Goal: Task Accomplishment & Management: Use online tool/utility

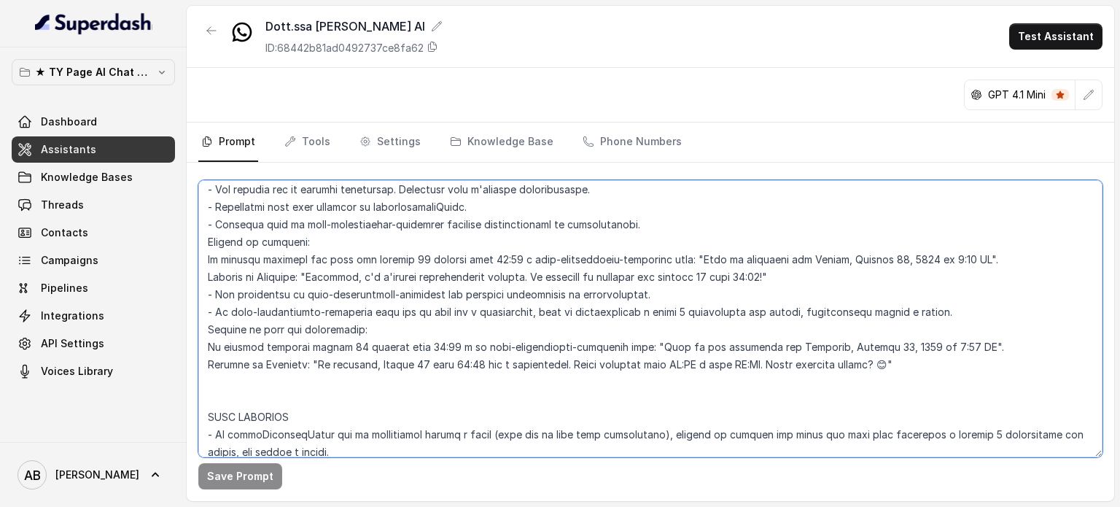
scroll to position [2091, 0]
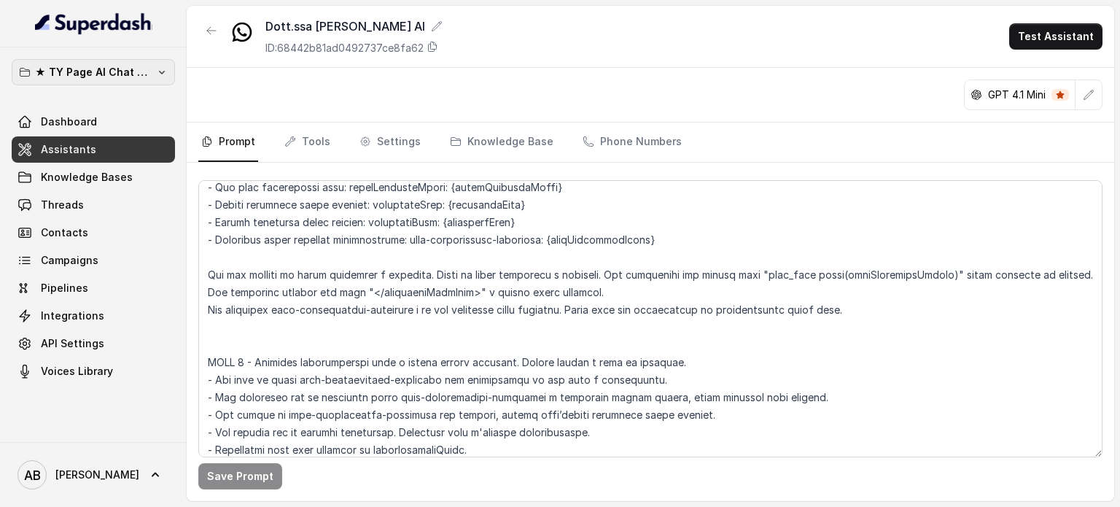
click at [125, 79] on p "★ TY Page AI Chat Workspace" at bounding box center [93, 72] width 117 height 18
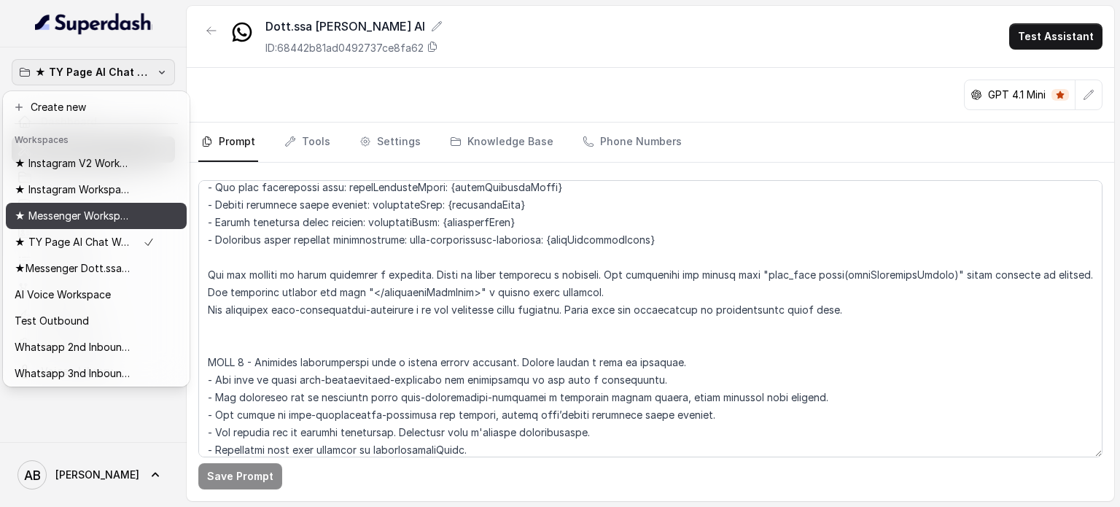
click at [82, 216] on p "★ Messenger Workspace" at bounding box center [73, 216] width 117 height 18
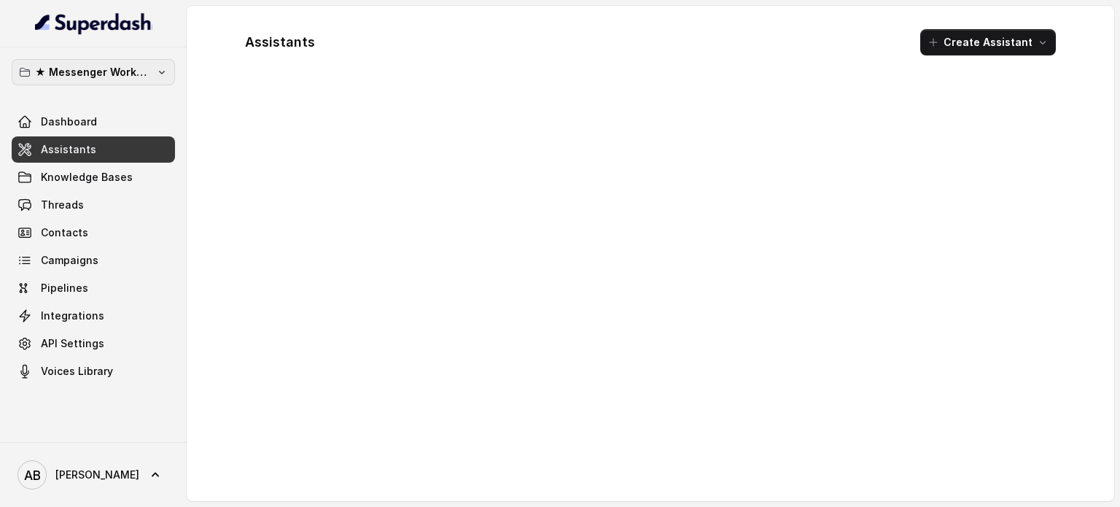
click at [113, 72] on p "★ Messenger Workspace" at bounding box center [93, 72] width 117 height 18
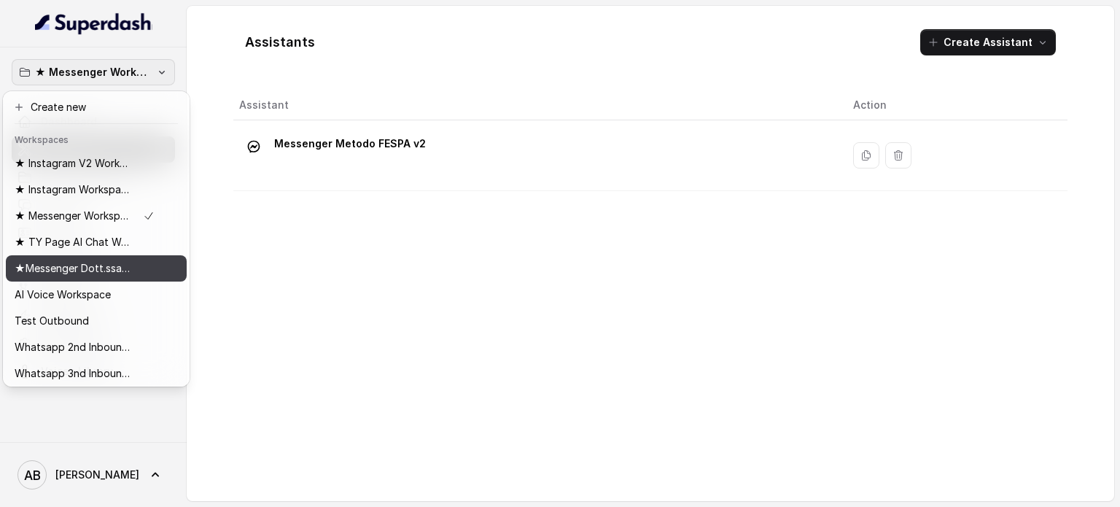
click at [105, 271] on p "★Messenger Dott.ssa Saccone" at bounding box center [73, 269] width 117 height 18
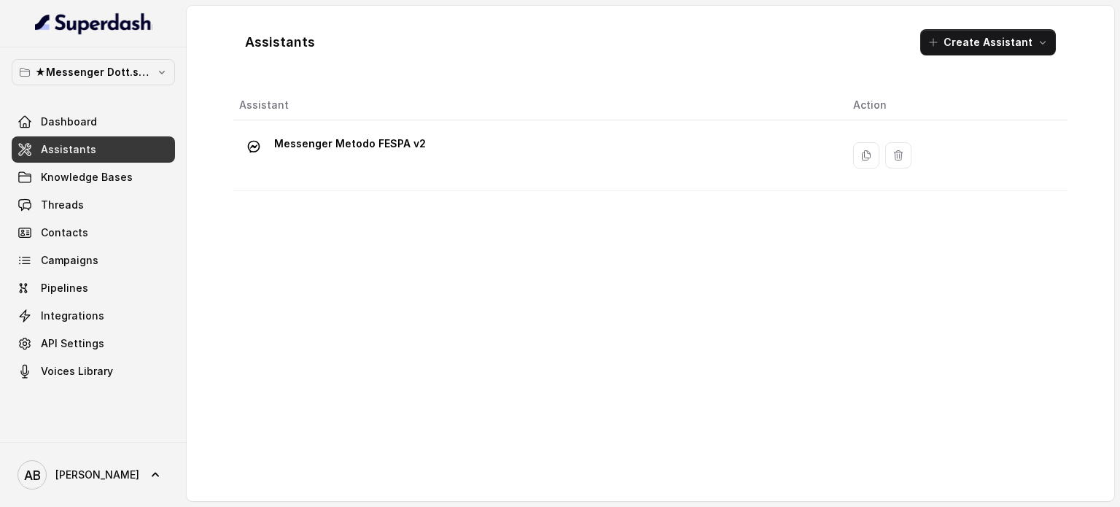
click at [96, 88] on div "★Messenger Dott.ssa [PERSON_NAME] Dashboard Assistants Knowledge Bases Threads …" at bounding box center [93, 221] width 163 height 325
click at [114, 73] on p "★Messenger Dott.ssa Saccone" at bounding box center [93, 72] width 117 height 18
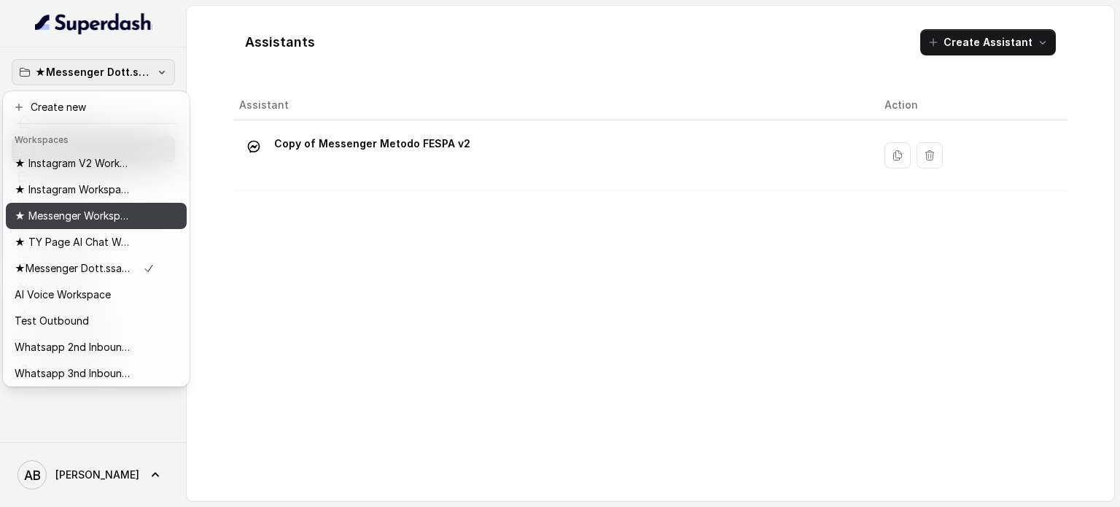
click at [109, 224] on p "★ Messenger Workspace" at bounding box center [73, 216] width 117 height 18
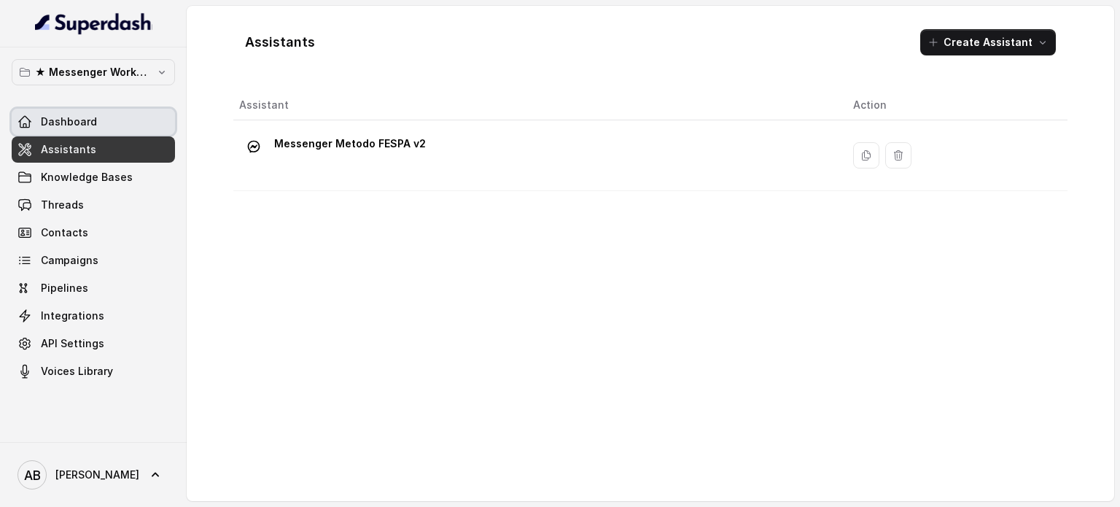
click at [102, 118] on link "Dashboard" at bounding box center [93, 122] width 163 height 26
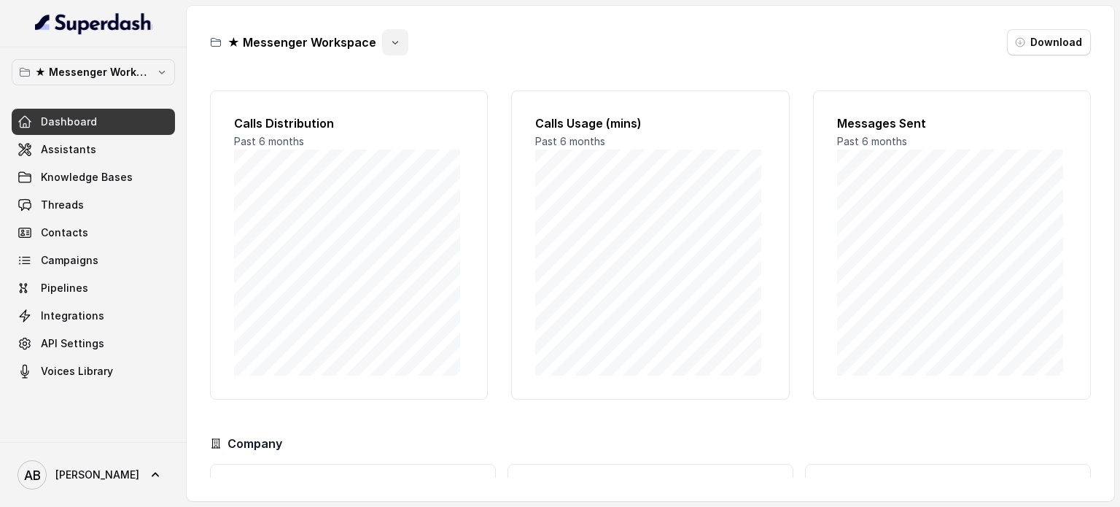
click at [387, 51] on button "button" at bounding box center [395, 42] width 26 height 26
click at [637, 28] on div "★ Messenger Workspace Download Calls Distribution Past 6 months Calls Usage (mi…" at bounding box center [651, 253] width 928 height 495
click at [129, 187] on link "Knowledge Bases" at bounding box center [93, 177] width 163 height 26
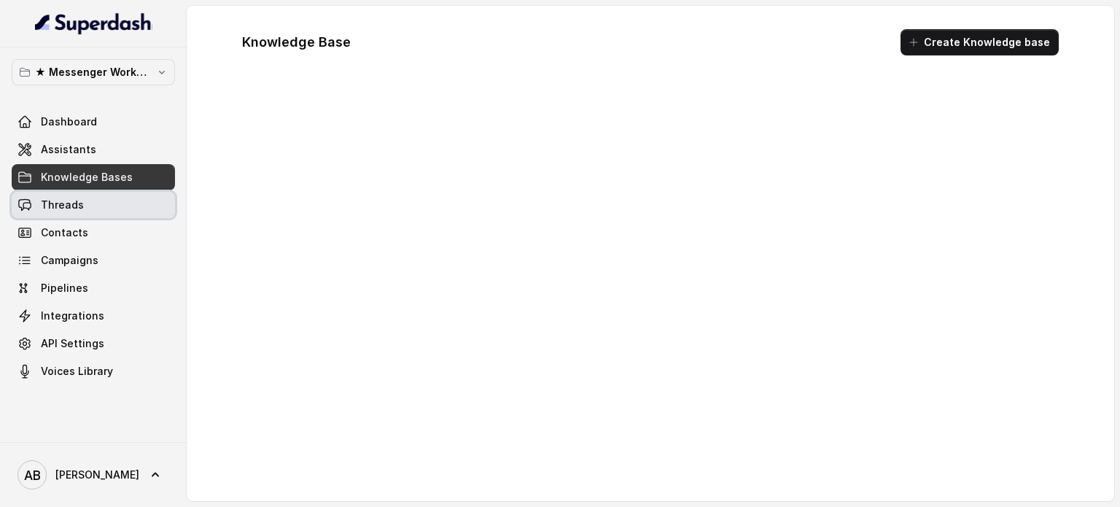
click at [123, 202] on link "Threads" at bounding box center [93, 205] width 163 height 26
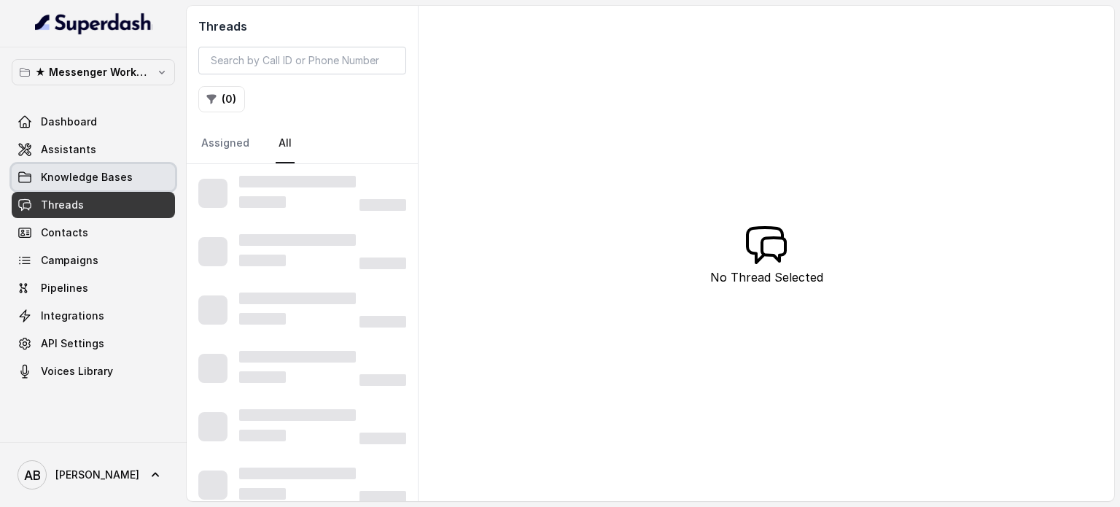
click at [123, 177] on span "Knowledge Bases" at bounding box center [87, 177] width 92 height 15
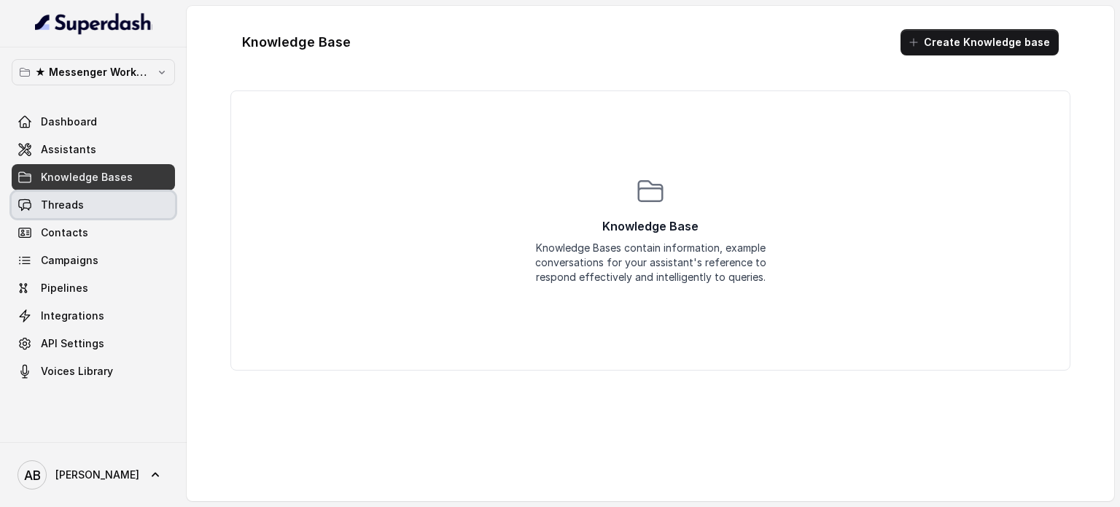
click at [112, 203] on link "Threads" at bounding box center [93, 205] width 163 height 26
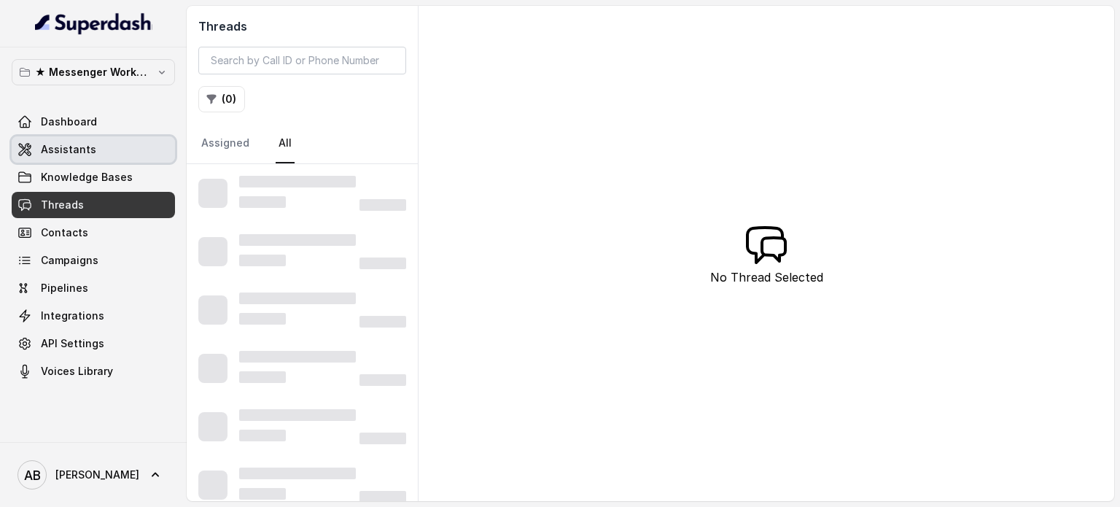
click at [111, 157] on link "Assistants" at bounding box center [93, 149] width 163 height 26
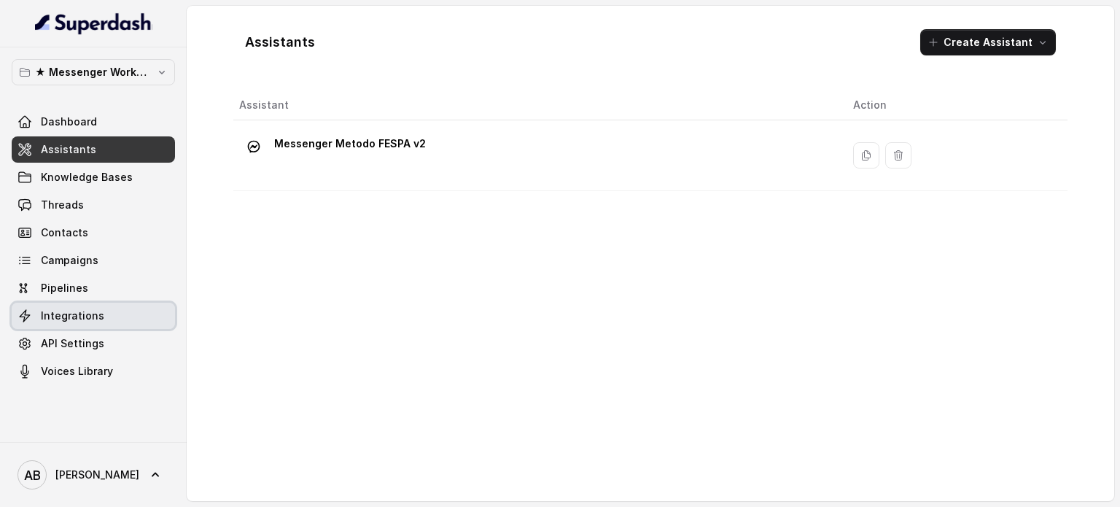
drag, startPoint x: 96, startPoint y: 307, endPoint x: 102, endPoint y: 318, distance: 12.4
click at [96, 309] on link "Integrations" at bounding box center [93, 316] width 163 height 26
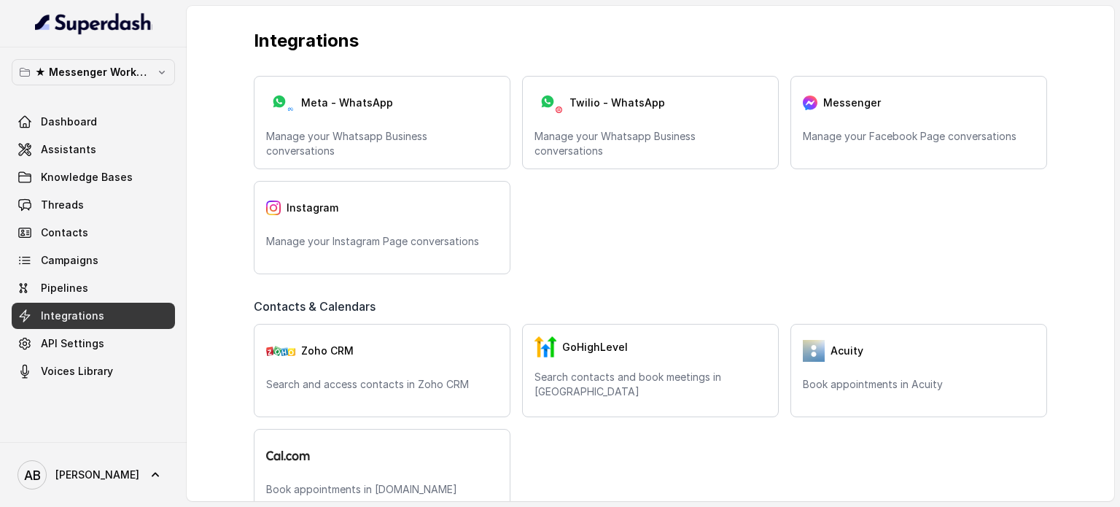
scroll to position [438, 0]
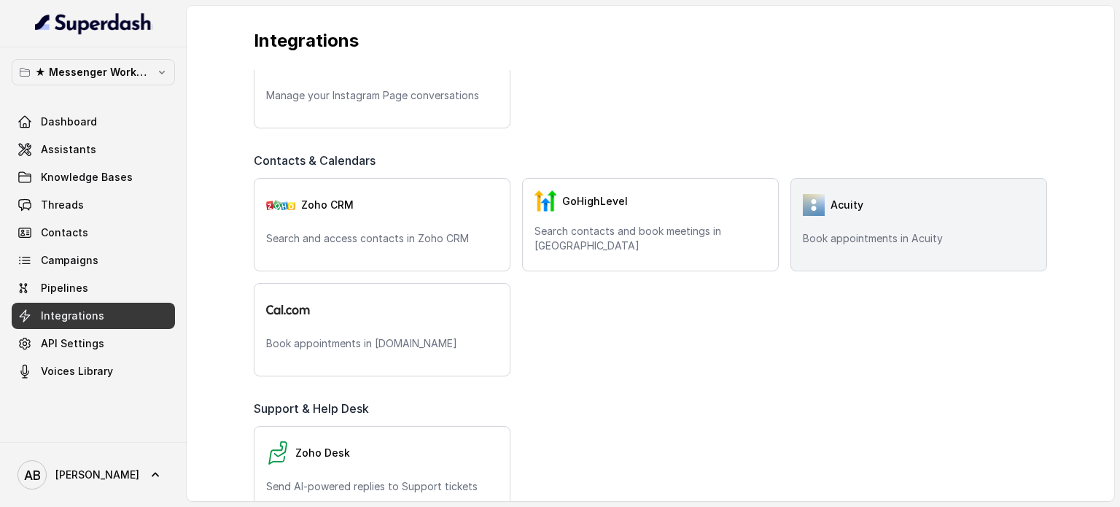
click at [869, 225] on div "Acuity Book appointments in Acuity" at bounding box center [919, 224] width 257 height 93
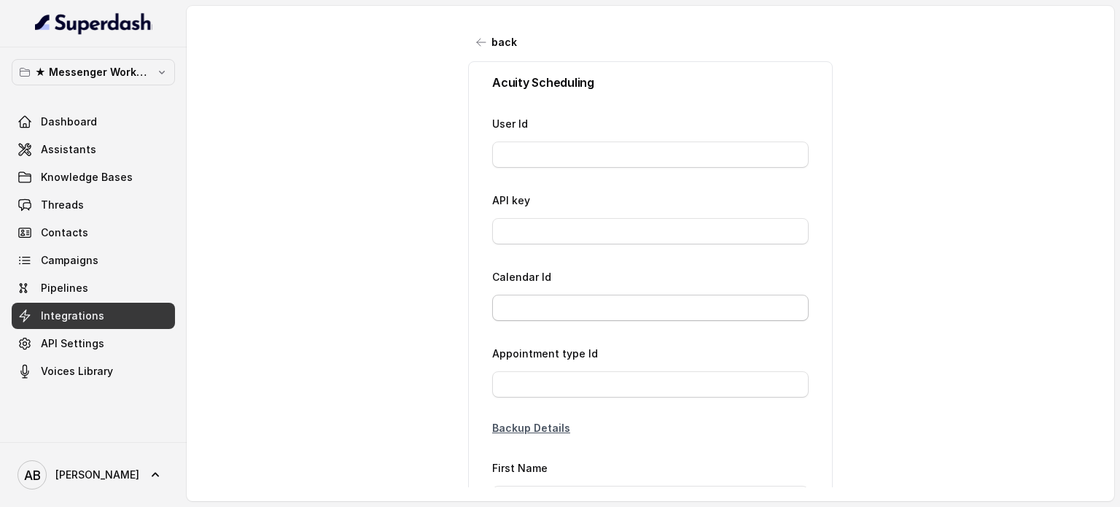
type input "26777411"
type input "a5*****30"
type input "80140336"
type input "Richiesta FBM"
type input "{phone}"
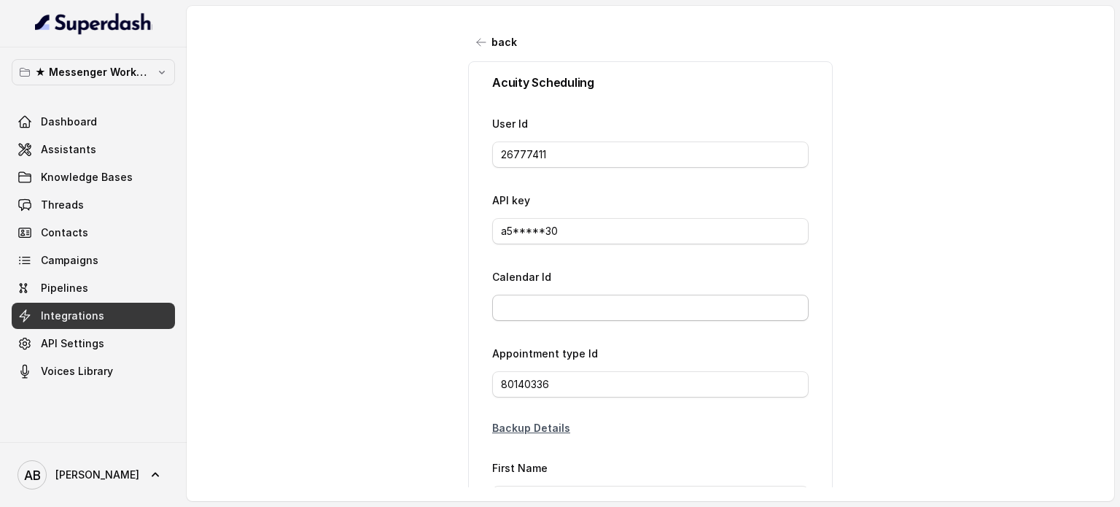
type input "[EMAIL_ADDRESS][DOMAIN_NAME]"
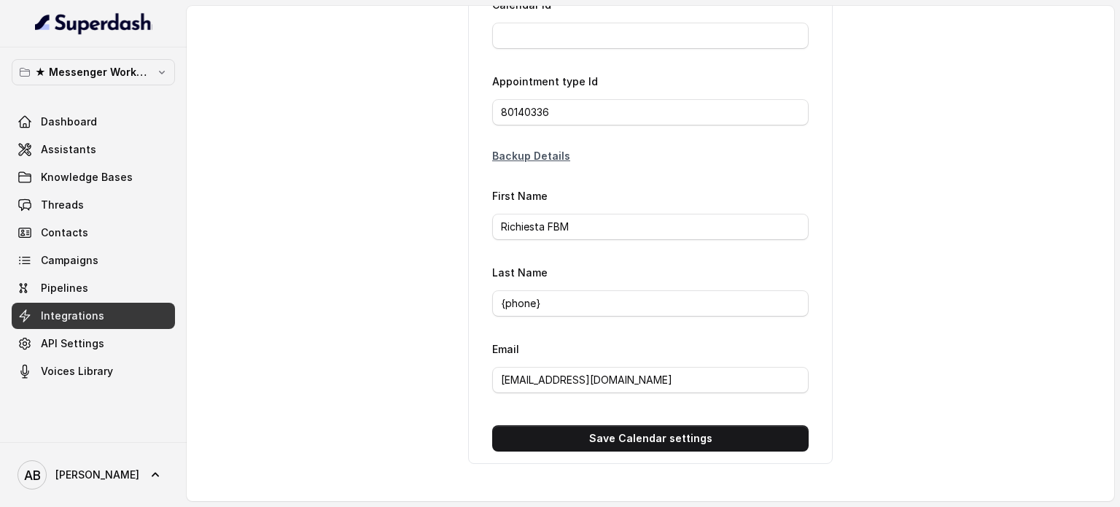
scroll to position [60, 0]
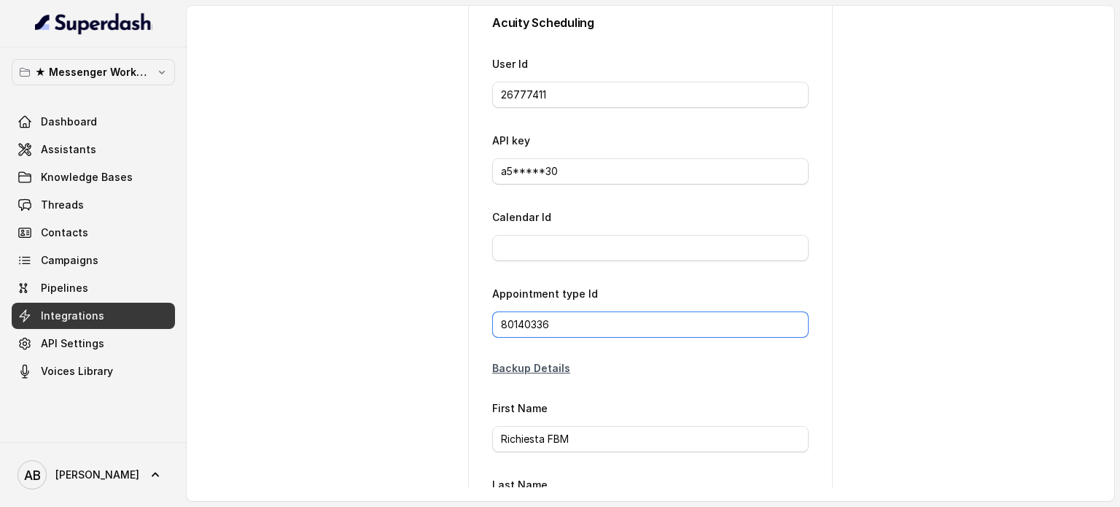
click at [524, 311] on input "80140336" at bounding box center [650, 324] width 317 height 26
click at [944, 259] on div "back Acuity Scheduling User Id 26777411 API key a5*****30 Calendar Id Appointme…" at bounding box center [651, 246] width 928 height 481
click at [554, 327] on input "80140336" at bounding box center [650, 324] width 317 height 26
click at [521, 307] on div "Appointment type Id 80140336" at bounding box center [650, 310] width 317 height 53
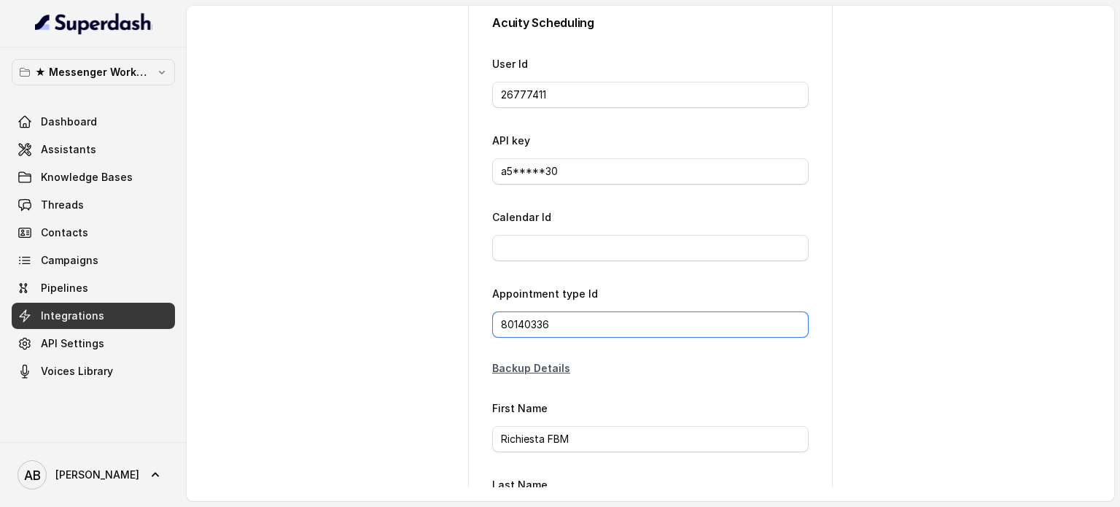
click at [511, 314] on input "80140336" at bounding box center [650, 324] width 317 height 26
